Goal: Navigation & Orientation: Go to known website

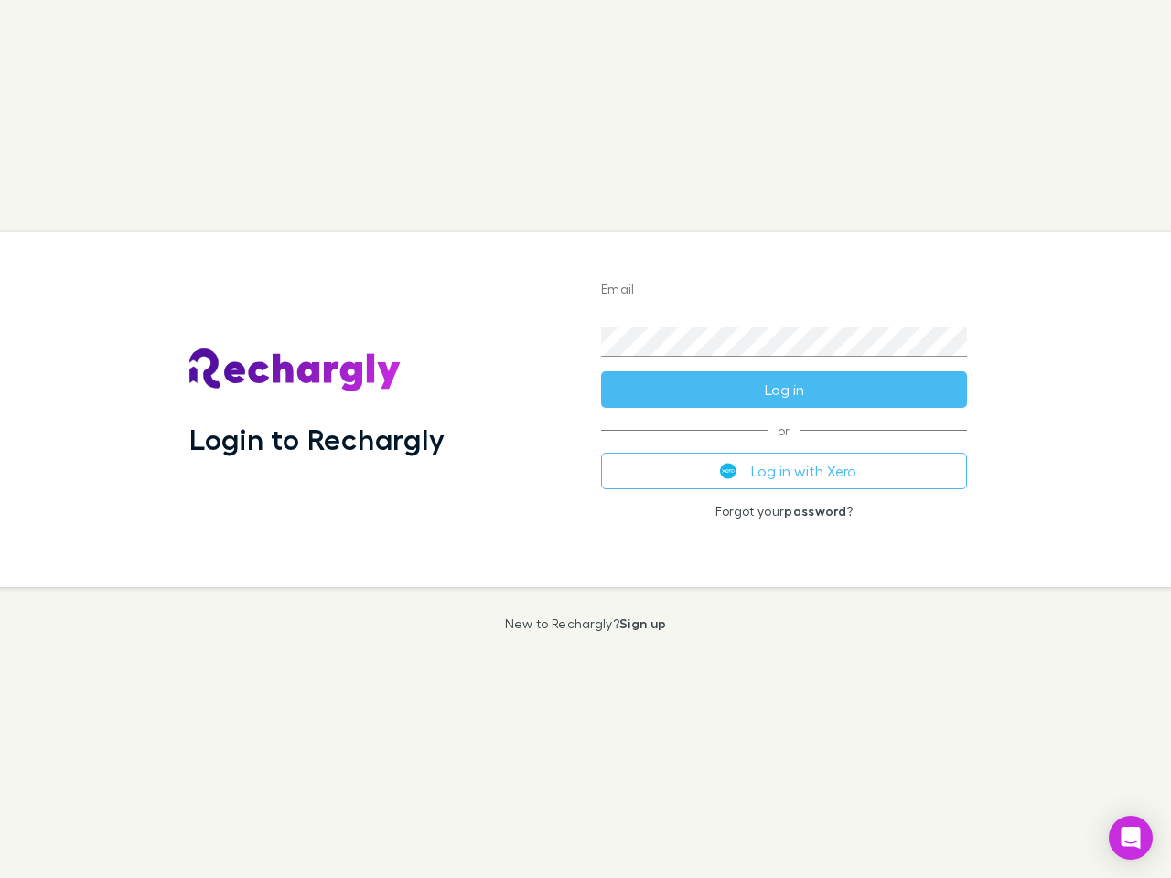
click at [585, 439] on div "Login to Rechargly" at bounding box center [381, 409] width 412 height 355
click at [784, 291] on input "Email" at bounding box center [784, 290] width 366 height 29
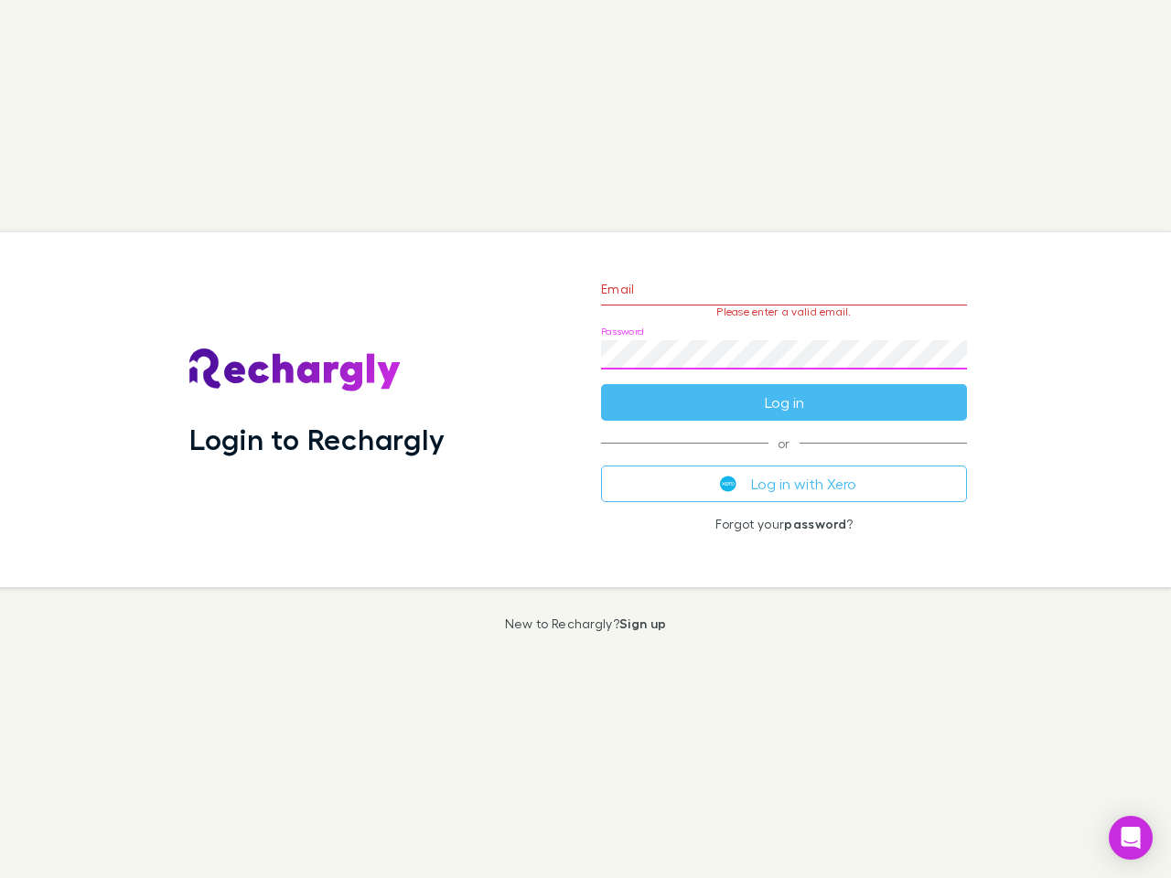
click at [784, 390] on form "Email Please enter a valid email. Password Log in" at bounding box center [784, 341] width 366 height 159
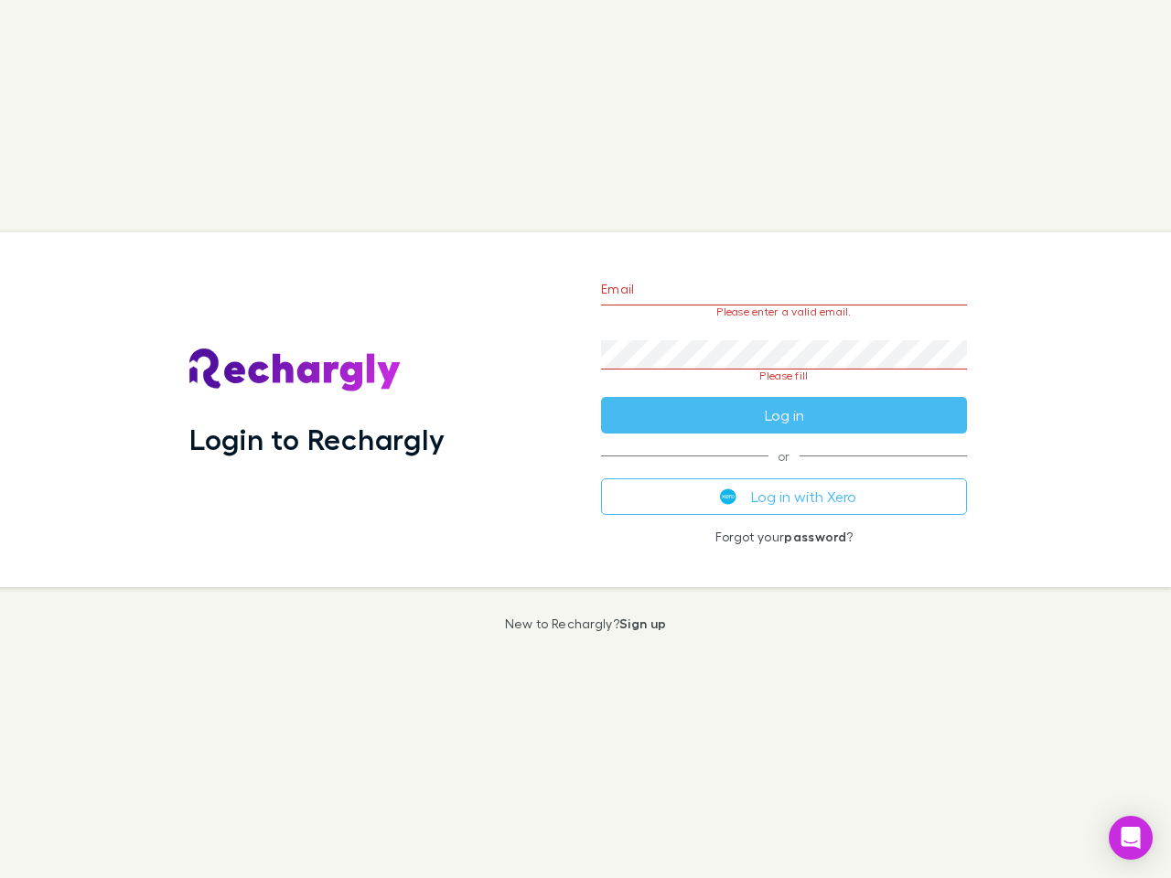
click at [784, 471] on div "Email Please enter a valid email. Password Please fill Log in or Log in with Xe…" at bounding box center [783, 409] width 395 height 355
click at [1131, 838] on icon "Open Intercom Messenger" at bounding box center [1130, 838] width 19 height 22
